Goal: Task Accomplishment & Management: Complete application form

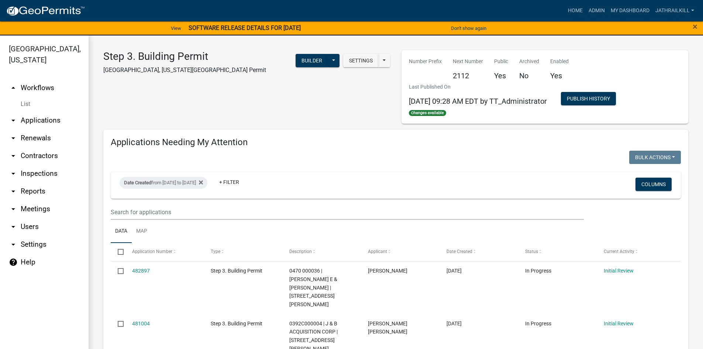
select select "2: 50"
click at [35, 111] on link "arrow_drop_down Applications" at bounding box center [44, 120] width 89 height 18
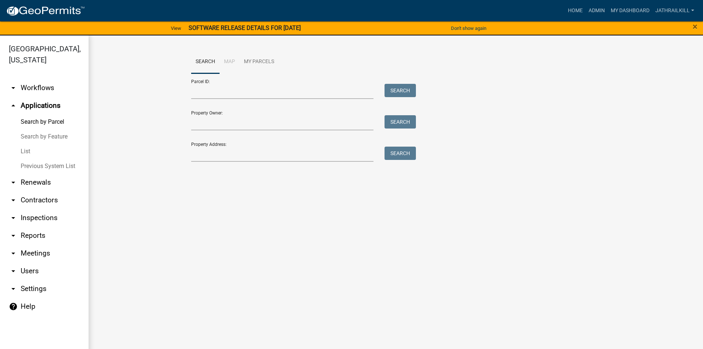
click at [50, 79] on link "arrow_drop_down Workflows" at bounding box center [44, 88] width 89 height 18
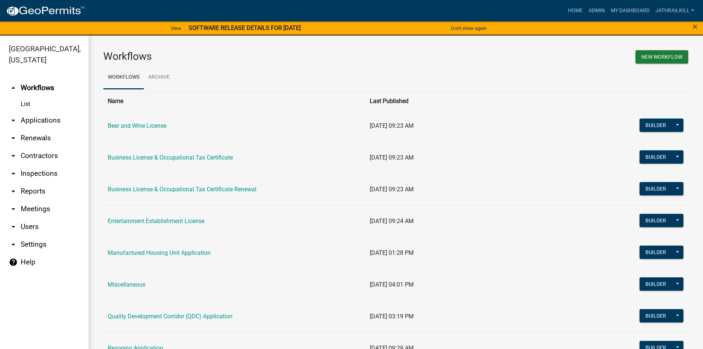
click at [163, 160] on link "Business License & Occupational Tax Certificate" at bounding box center [170, 157] width 125 height 7
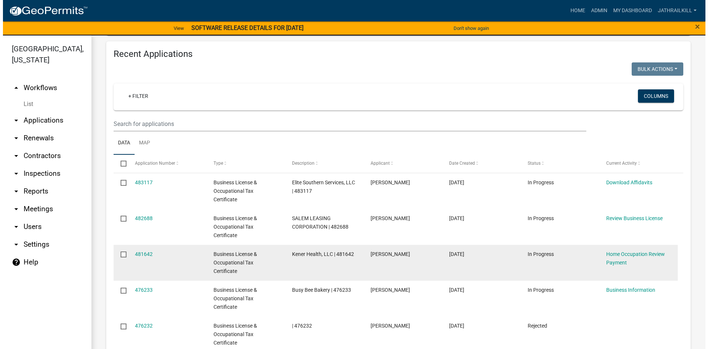
scroll to position [387, 0]
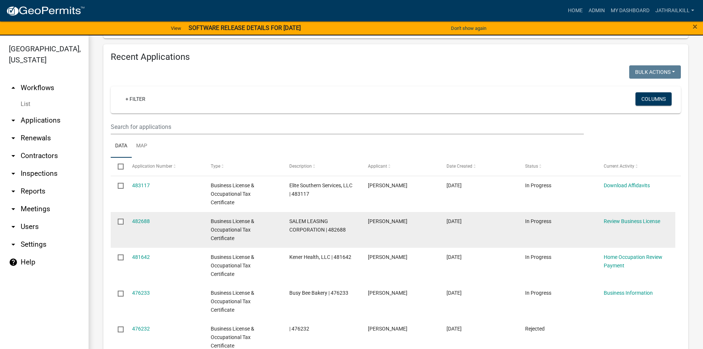
click at [142, 224] on div "482688" at bounding box center [164, 221] width 65 height 8
click at [142, 221] on link "482688" at bounding box center [141, 221] width 18 height 6
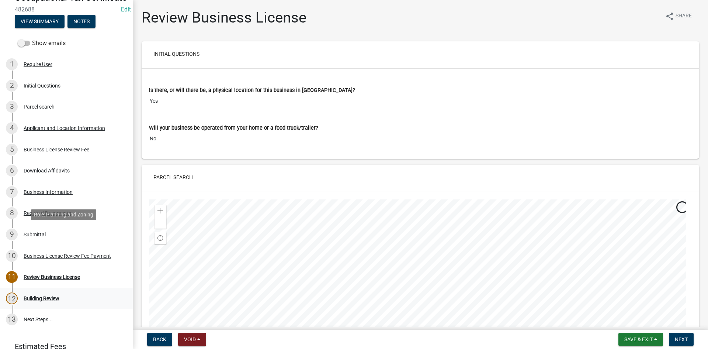
scroll to position [136, 0]
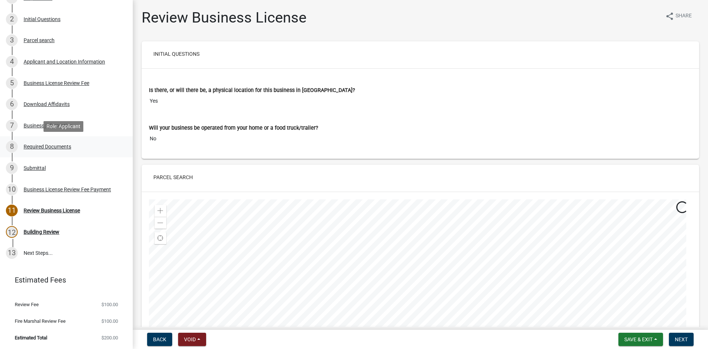
click at [48, 151] on div "8 Required Documents" at bounding box center [63, 147] width 115 height 12
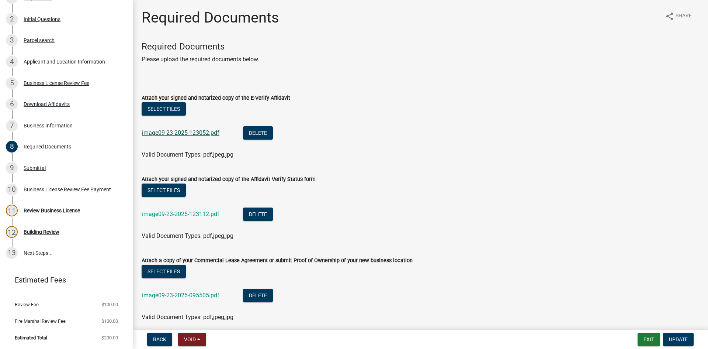
click at [173, 134] on link "image09-23-2025-123052.pdf" at bounding box center [180, 132] width 77 height 7
click at [180, 213] on link "image09-23-2025-123112.pdf" at bounding box center [180, 213] width 77 height 7
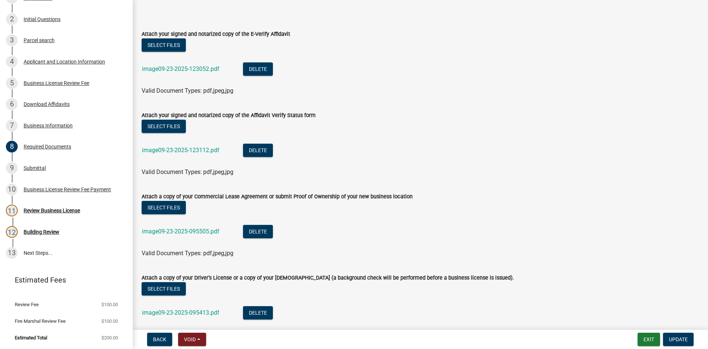
scroll to position [166, 0]
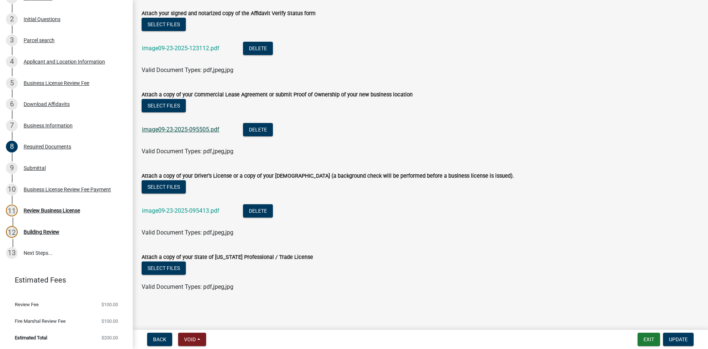
click at [184, 130] on link "image09-23-2025-095505.pdf" at bounding box center [180, 129] width 77 height 7
click at [181, 213] on link "image09-23-2025-095413.pdf" at bounding box center [180, 210] width 77 height 7
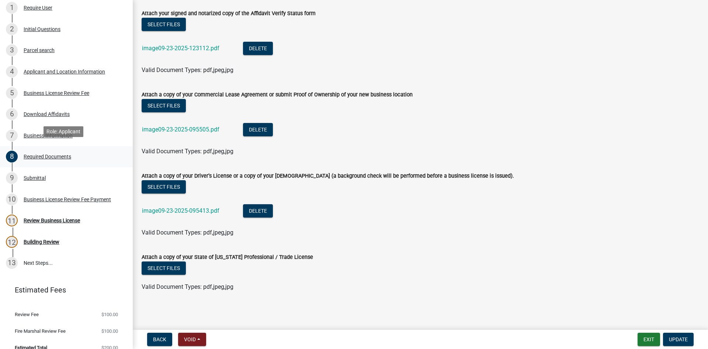
scroll to position [99, 0]
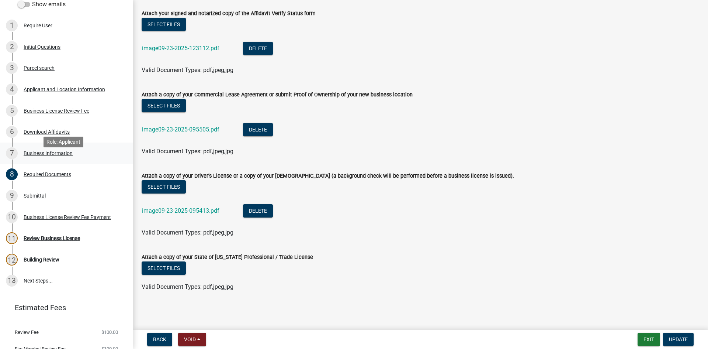
click at [60, 156] on div "Business Information" at bounding box center [48, 153] width 49 height 5
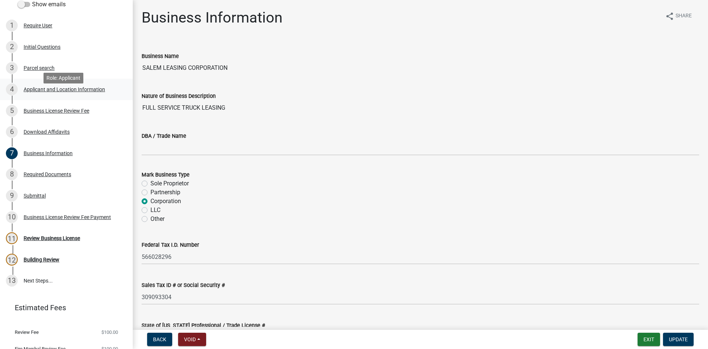
click at [41, 95] on div "4 Applicant and Location Information" at bounding box center [63, 89] width 115 height 12
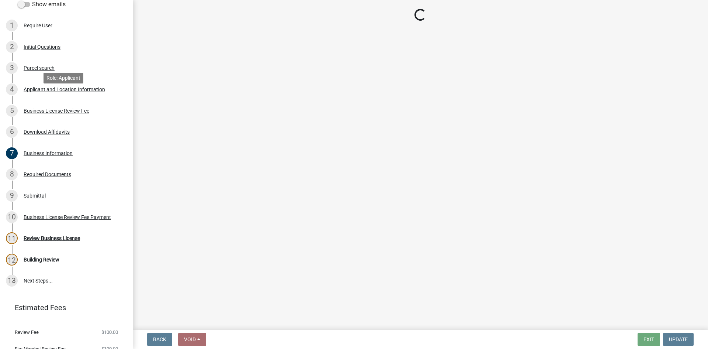
select select "NC"
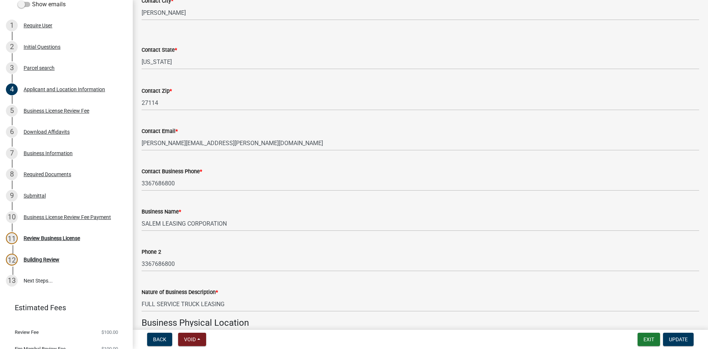
scroll to position [258, 0]
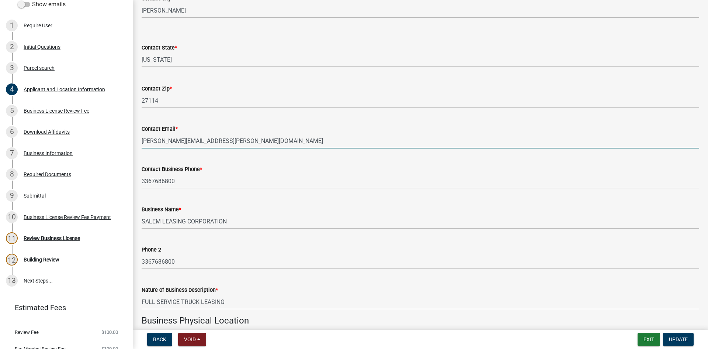
click at [248, 139] on input "[PERSON_NAME][EMAIL_ADDRESS][PERSON_NAME][DOMAIN_NAME]" at bounding box center [421, 140] width 558 height 15
